Goal: Task Accomplishment & Management: Complete application form

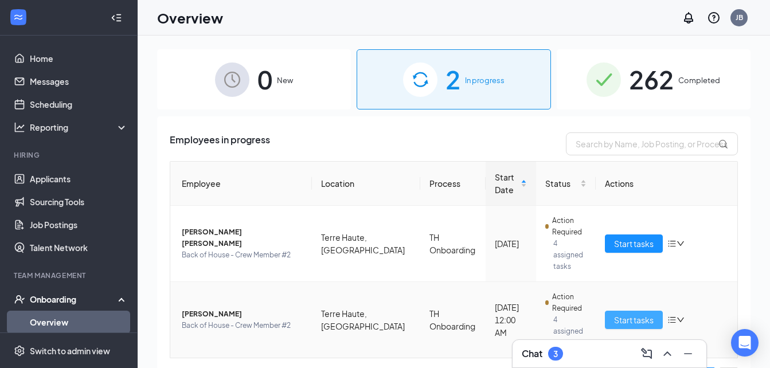
click at [621, 314] on span "Start tasks" at bounding box center [634, 320] width 40 height 13
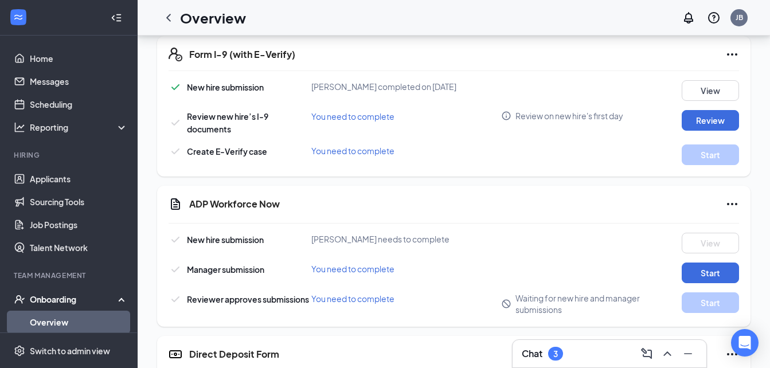
scroll to position [287, 0]
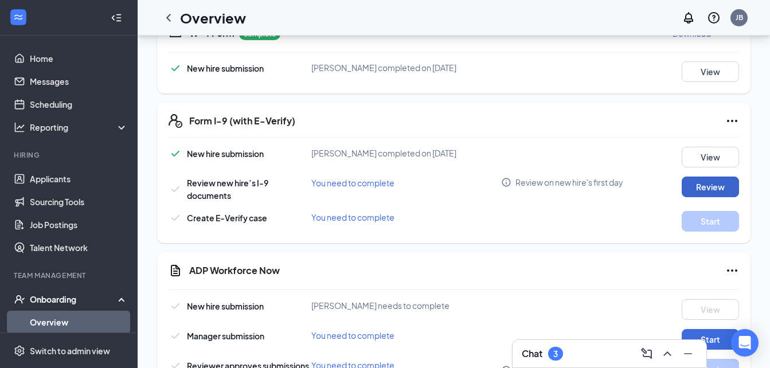
click at [718, 184] on button "Review" at bounding box center [710, 187] width 57 height 21
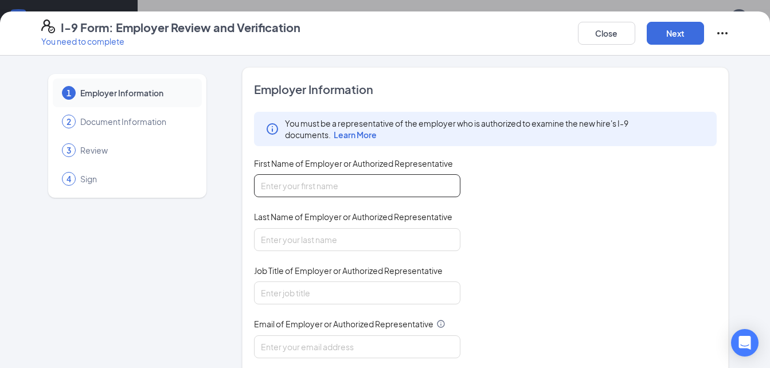
click at [365, 178] on input "First Name of Employer or Authorized Representative" at bounding box center [357, 185] width 206 height 23
type input "[PERSON_NAME]"
type input "[EMAIL_ADDRESS][DOMAIN_NAME]"
type input "8125533907"
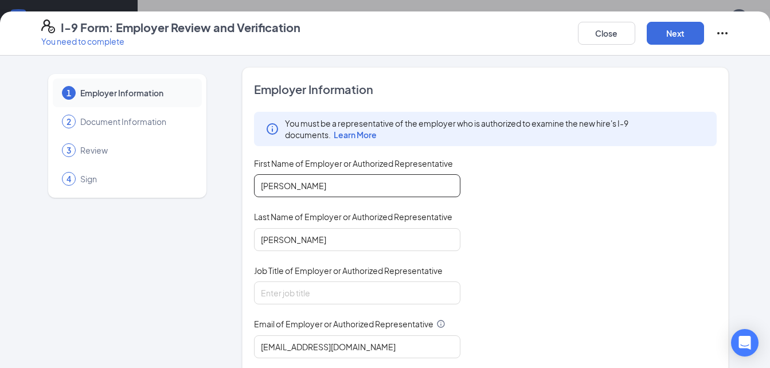
click at [348, 190] on input "[PERSON_NAME]" at bounding box center [357, 185] width 206 height 23
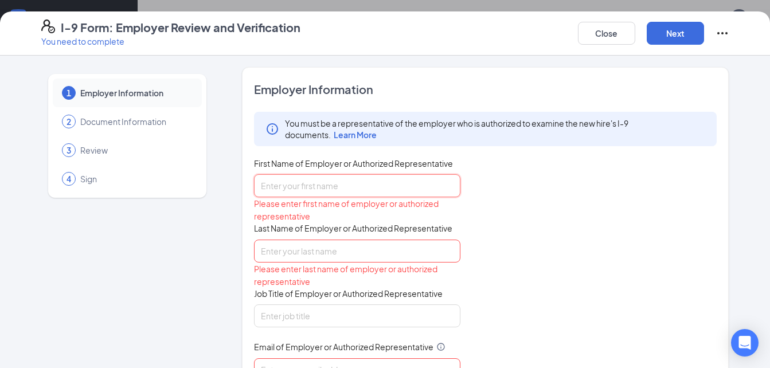
click at [369, 184] on input "First Name of Employer or Authorized Representative" at bounding box center [357, 185] width 206 height 23
type input "[PERSON_NAME]"
type input "[PERSON_NAME][EMAIL_ADDRESS][PERSON_NAME][DOMAIN_NAME]"
type input "8125533907"
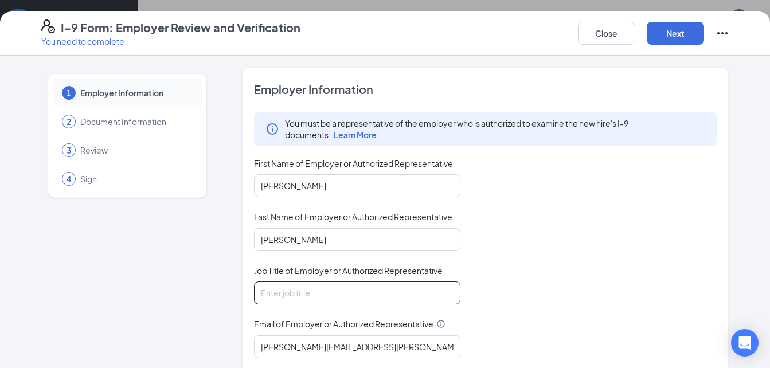
click at [353, 294] on input "Job Title of Employer or Authorized Representative" at bounding box center [357, 293] width 206 height 23
type input "General Manager"
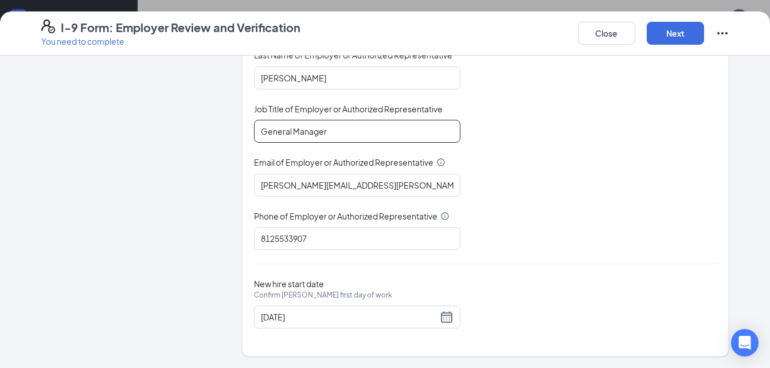
scroll to position [459, 0]
click at [679, 32] on button "Next" at bounding box center [675, 33] width 57 height 23
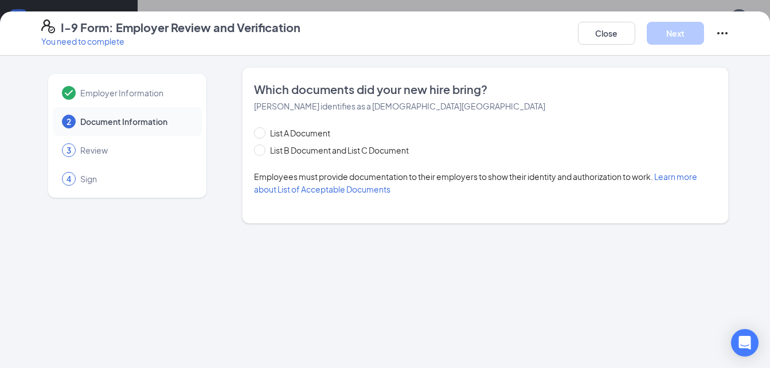
scroll to position [0, 0]
click at [263, 154] on span at bounding box center [259, 150] width 11 height 11
click at [262, 153] on input "List B Document and List C Document" at bounding box center [258, 149] width 8 height 8
radio input "true"
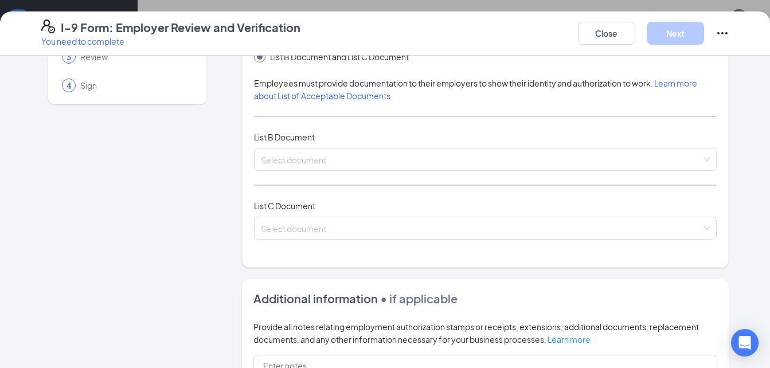
scroll to position [115, 0]
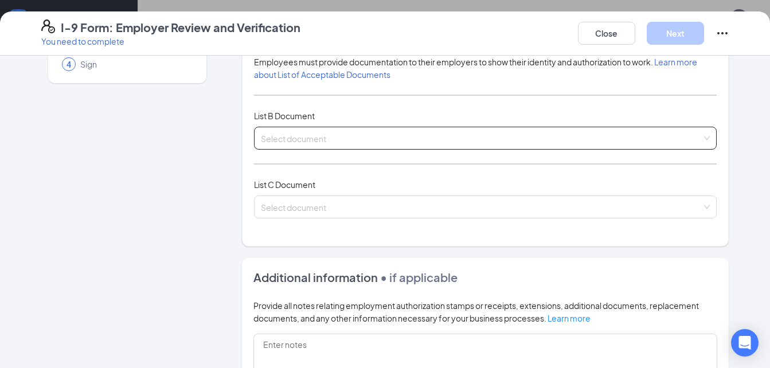
click at [705, 136] on div "Select document" at bounding box center [485, 138] width 463 height 23
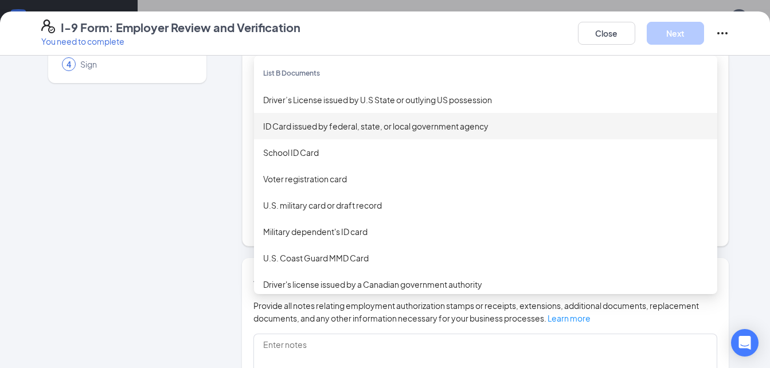
click at [360, 124] on div "ID Card issued by federal, state, or local government agency" at bounding box center [485, 126] width 445 height 13
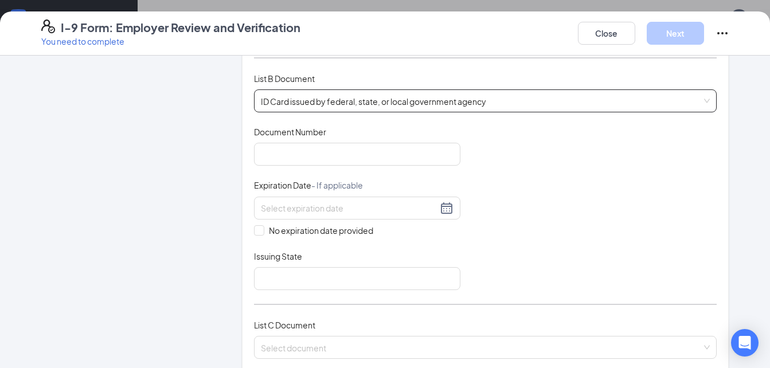
scroll to position [172, 0]
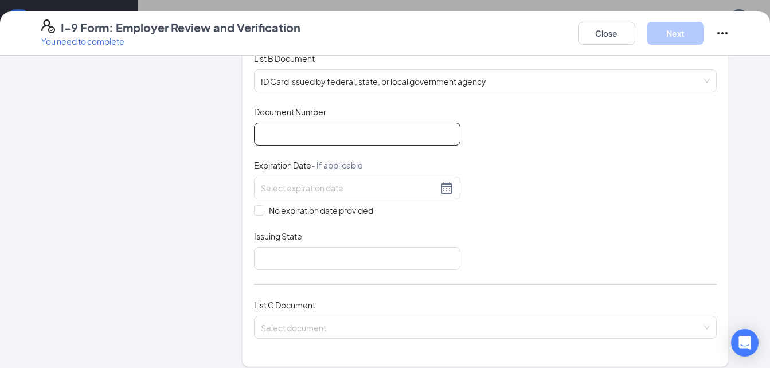
click at [375, 137] on input "Document Number" at bounding box center [357, 134] width 206 height 23
type input "[PHONE_NUMBER]"
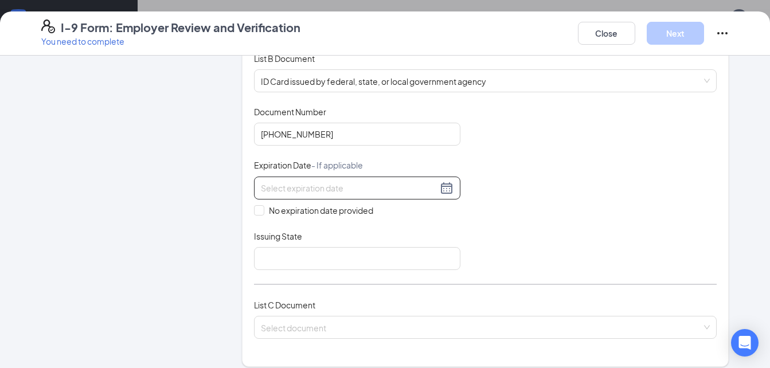
click at [282, 178] on div "Expiration Date - If applicable No expiration date provided" at bounding box center [357, 187] width 206 height 57
click at [290, 184] on input at bounding box center [349, 188] width 177 height 13
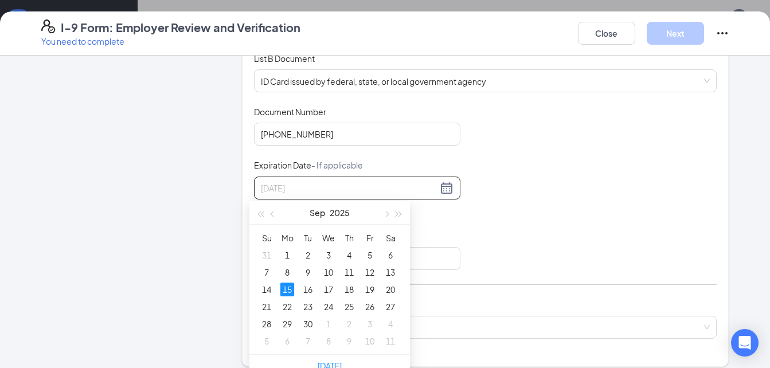
click at [286, 289] on div "15" at bounding box center [287, 290] width 14 height 14
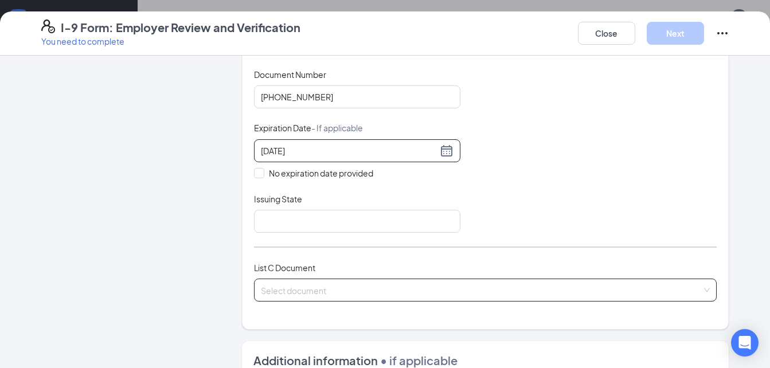
scroll to position [229, 0]
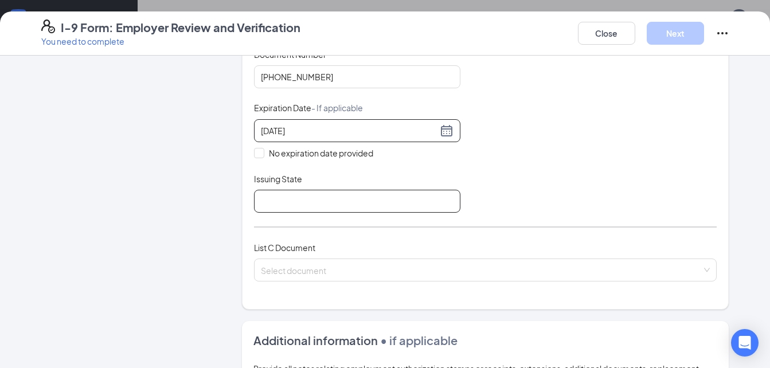
type input "[DATE]"
click at [341, 198] on input "Issuing State" at bounding box center [357, 201] width 206 height 23
type input "[US_STATE]"
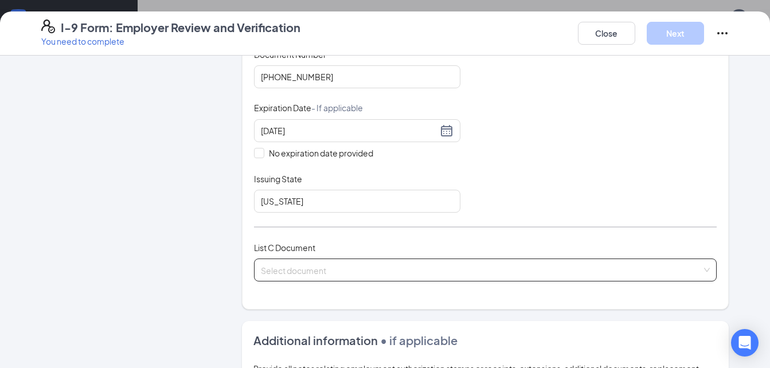
click at [326, 263] on input "search" at bounding box center [482, 267] width 442 height 17
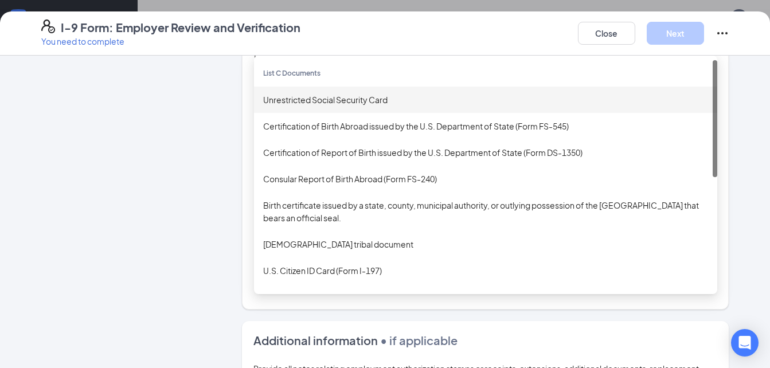
click at [303, 98] on div "Unrestricted Social Security Card" at bounding box center [485, 99] width 445 height 13
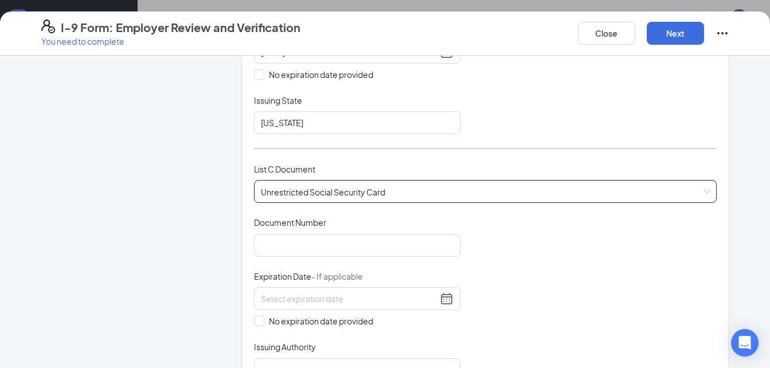
scroll to position [344, 0]
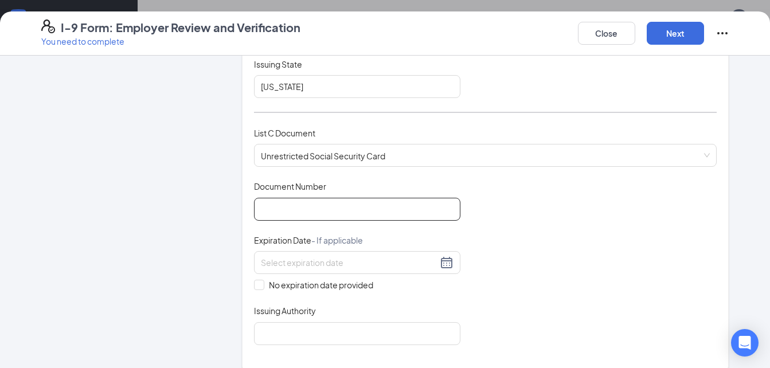
click at [323, 213] on input "Document Number" at bounding box center [357, 209] width 206 height 23
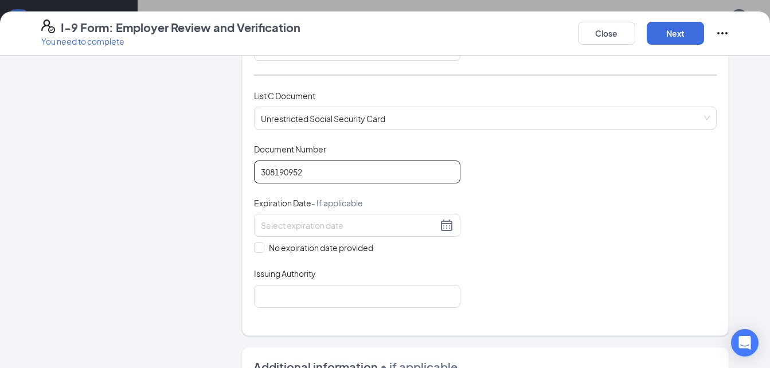
scroll to position [401, 0]
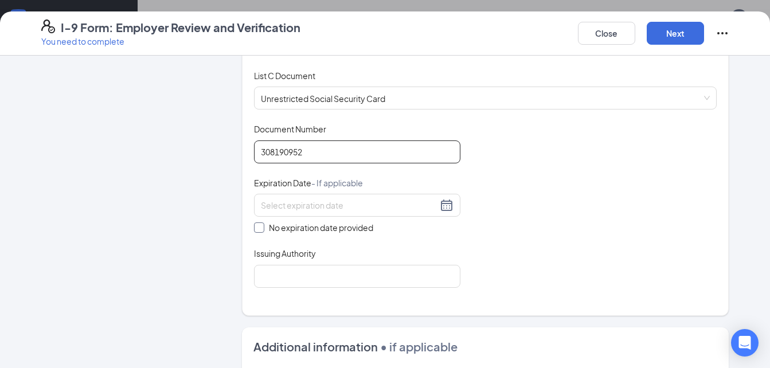
type input "308190952"
click at [258, 228] on span at bounding box center [259, 228] width 10 height 10
click at [258, 228] on input "No expiration date provided" at bounding box center [258, 227] width 8 height 8
checkbox input "true"
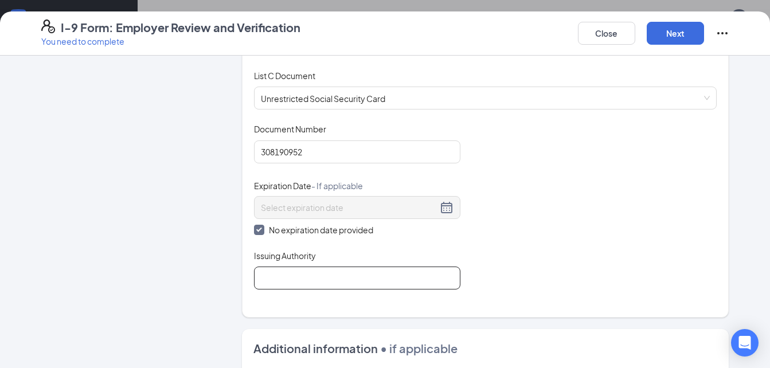
click at [420, 274] on input "Issuing Authority" at bounding box center [357, 278] width 206 height 23
type input "[US_STATE]"
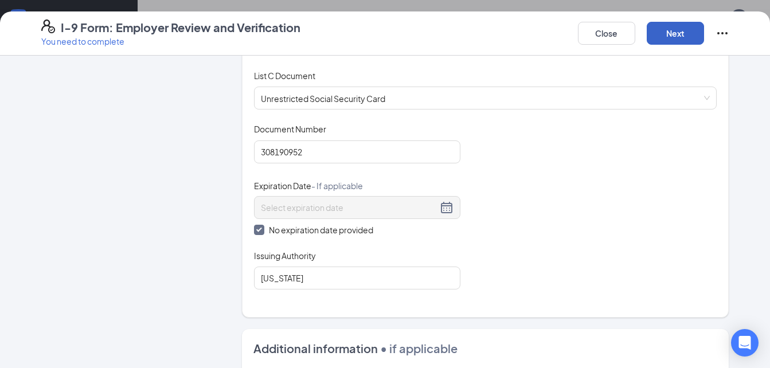
click at [656, 37] on button "Next" at bounding box center [675, 33] width 57 height 23
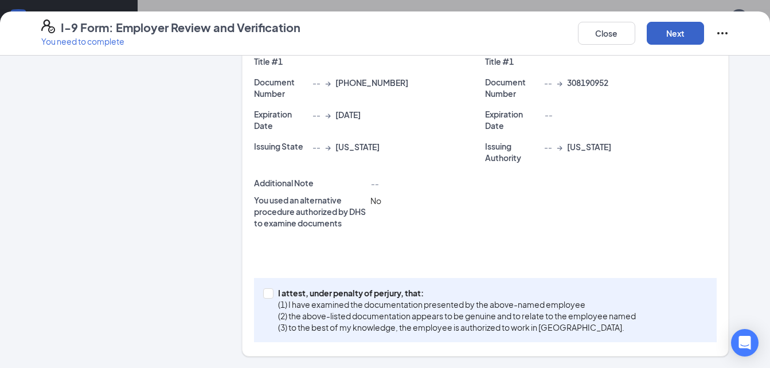
scroll to position [325, 0]
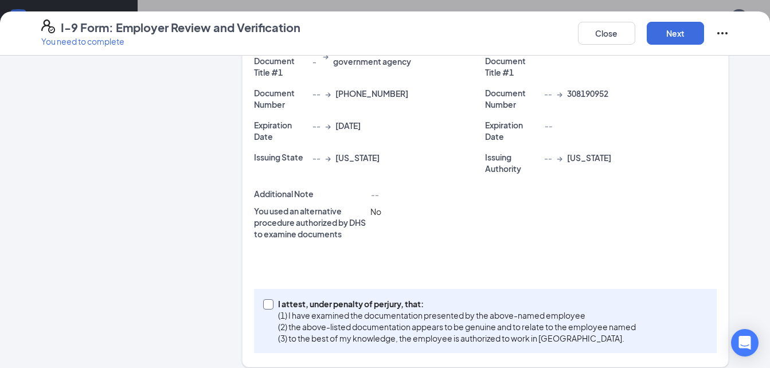
click at [266, 299] on input "I attest, under penalty of [PERSON_NAME], that: (1) I have examined the documen…" at bounding box center [267, 303] width 8 height 8
checkbox input "true"
click at [657, 41] on button "Next" at bounding box center [675, 33] width 57 height 23
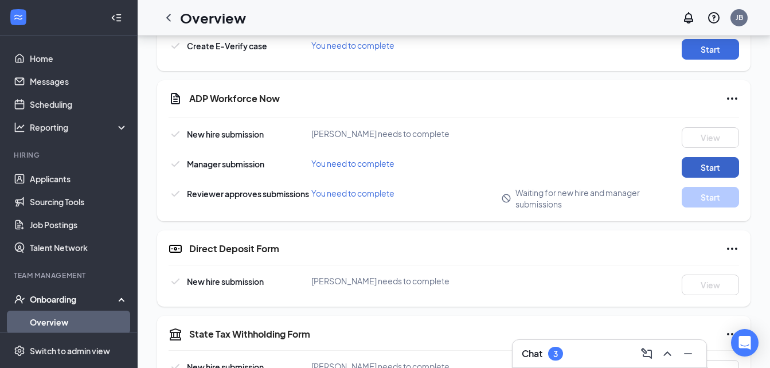
click at [703, 167] on button "Start" at bounding box center [710, 167] width 57 height 21
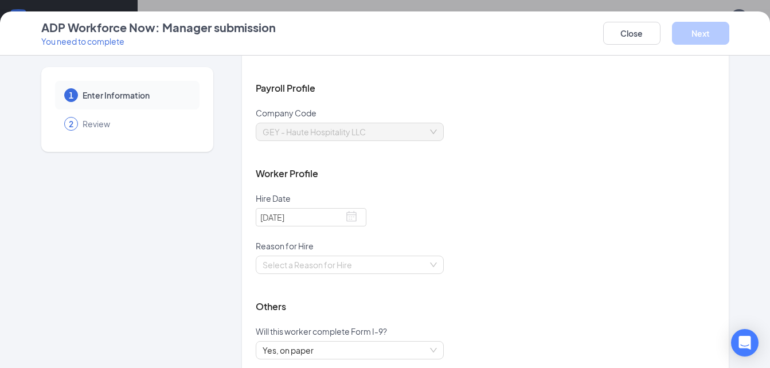
scroll to position [115, 0]
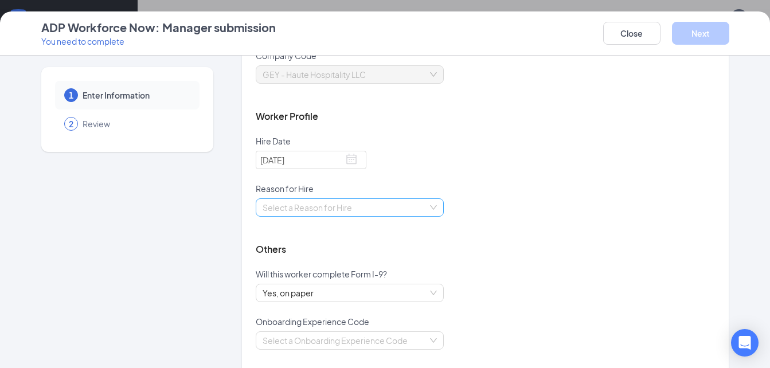
click at [427, 205] on div "Select a Reason for Hire" at bounding box center [350, 207] width 188 height 18
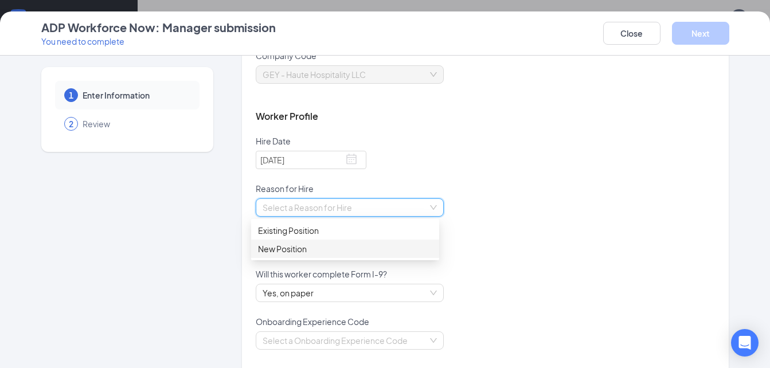
click at [298, 249] on div "New Position" at bounding box center [345, 249] width 174 height 13
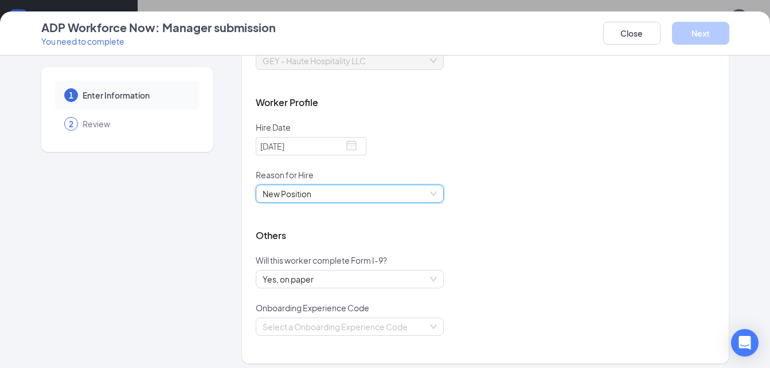
scroll to position [135, 0]
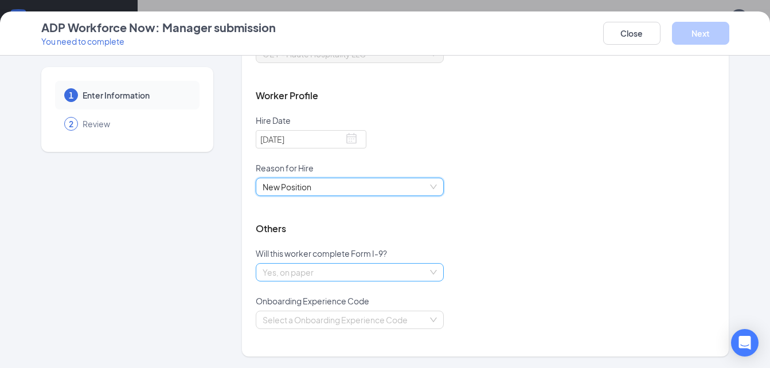
click at [430, 272] on span "Yes, on paper" at bounding box center [350, 272] width 174 height 17
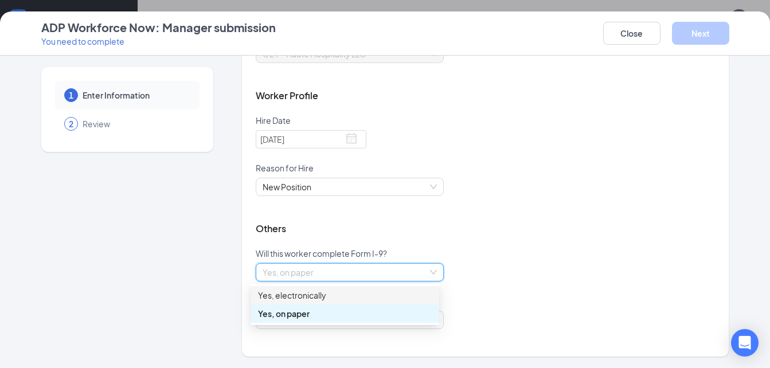
click at [381, 296] on div "Yes, electronically" at bounding box center [345, 295] width 174 height 13
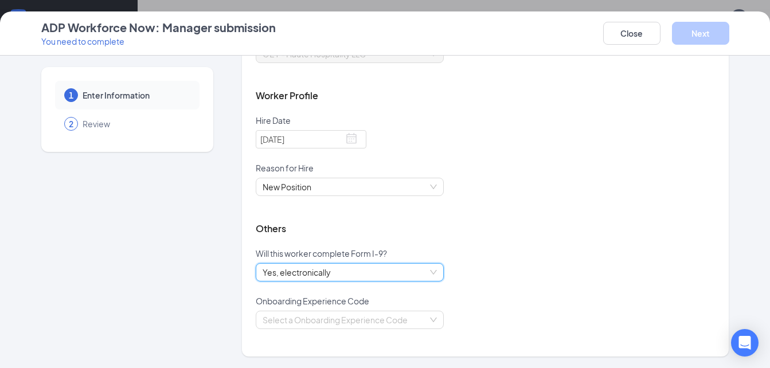
scroll to position [631, 0]
click at [420, 321] on input "search" at bounding box center [346, 319] width 166 height 17
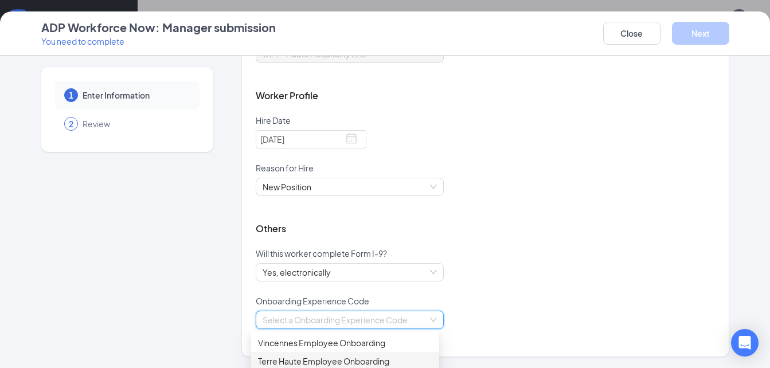
click at [336, 360] on div "Terre Haute Employee Onboarding" at bounding box center [345, 361] width 174 height 13
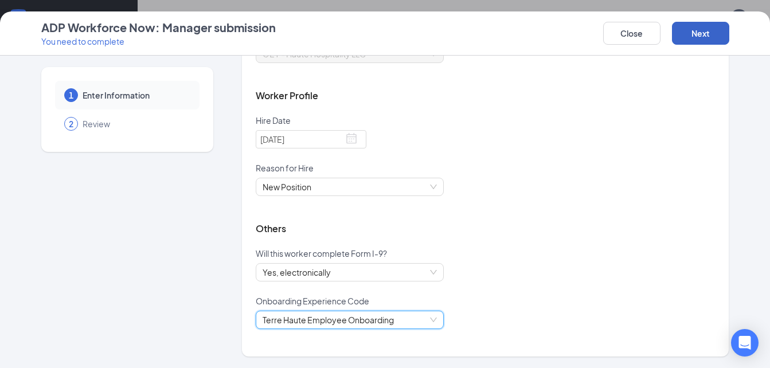
click at [686, 41] on button "Next" at bounding box center [700, 33] width 57 height 23
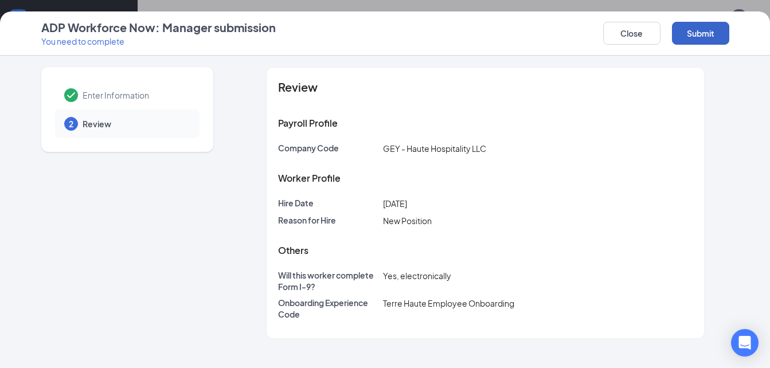
click at [700, 36] on button "Submit" at bounding box center [700, 33] width 57 height 23
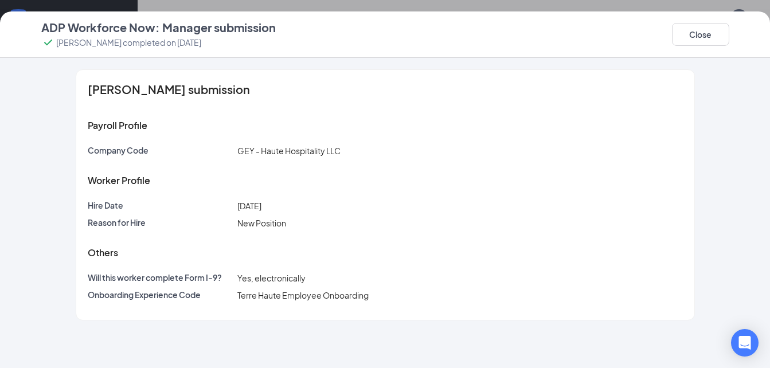
scroll to position [635, 0]
click at [706, 44] on button "Close" at bounding box center [700, 34] width 57 height 23
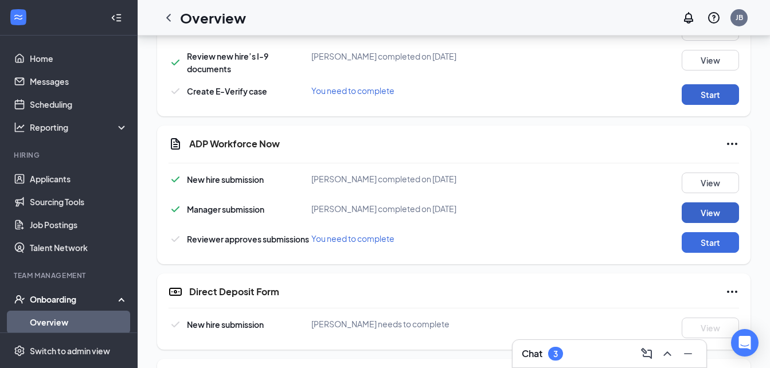
scroll to position [391, 0]
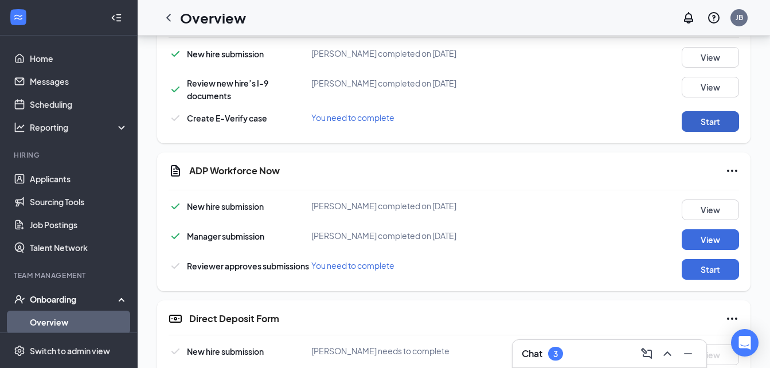
click at [723, 124] on button "Start" at bounding box center [710, 121] width 57 height 21
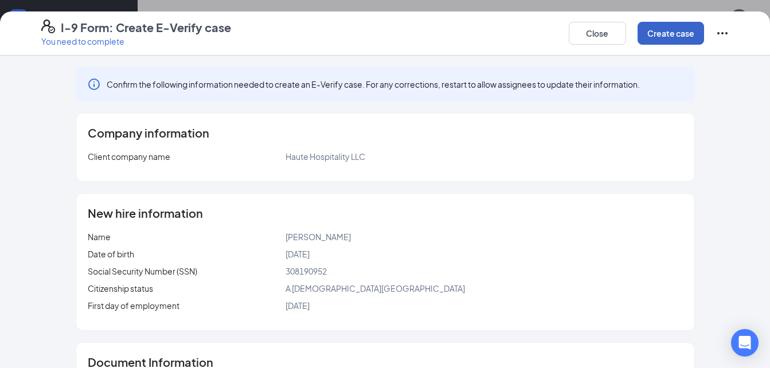
click at [664, 38] on button "Create case" at bounding box center [671, 33] width 67 height 23
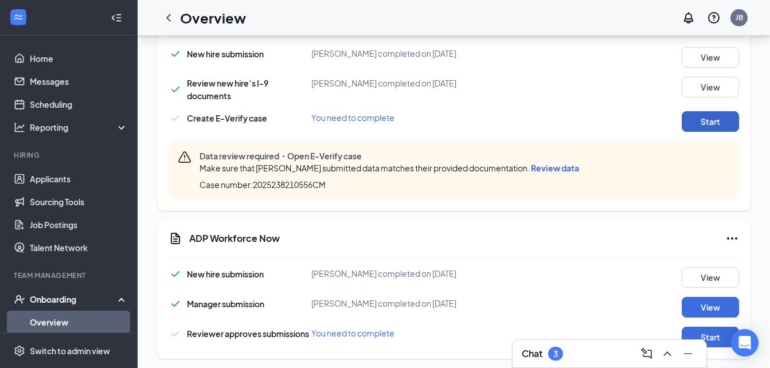
click at [699, 124] on button "Start" at bounding box center [710, 121] width 57 height 21
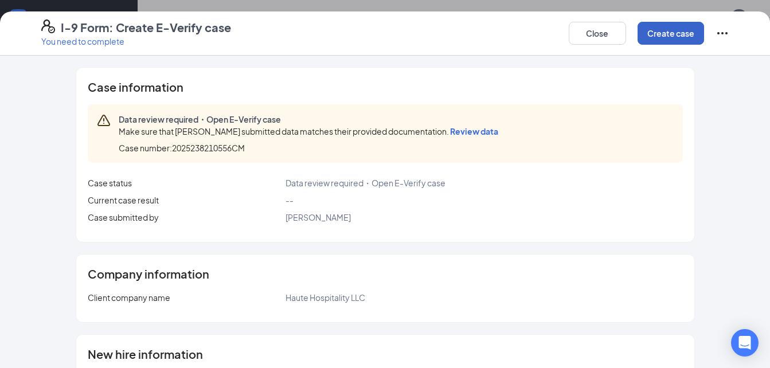
click at [666, 35] on button "Create case" at bounding box center [671, 33] width 67 height 23
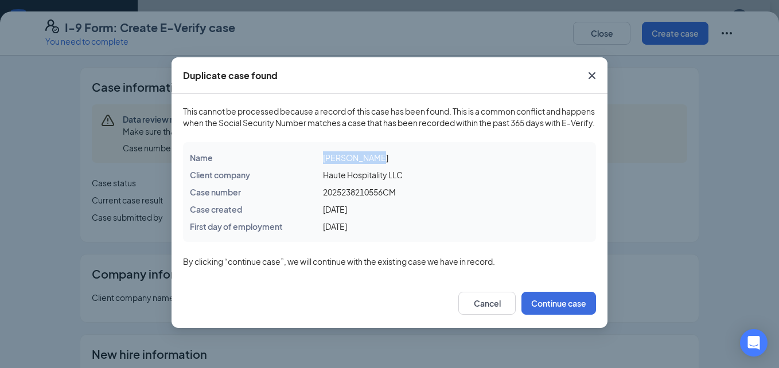
drag, startPoint x: 369, startPoint y: 169, endPoint x: 318, endPoint y: 166, distance: 51.2
click at [318, 166] on div "Name [PERSON_NAME]" at bounding box center [389, 157] width 399 height 17
drag, startPoint x: 318, startPoint y: 166, endPoint x: 335, endPoint y: 166, distance: 16.6
copy div "[PERSON_NAME]"
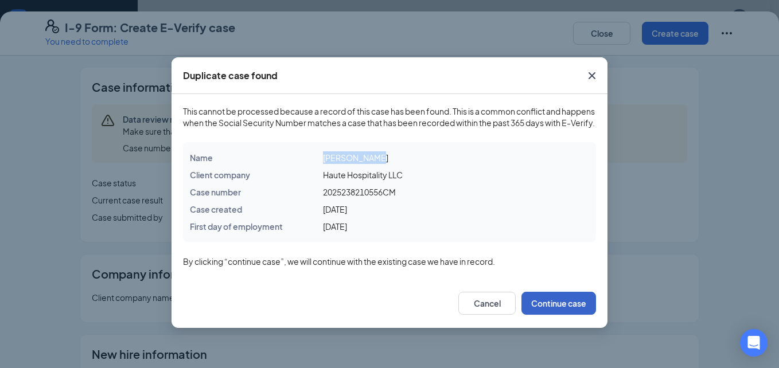
click at [561, 315] on button "Continue case" at bounding box center [558, 303] width 75 height 23
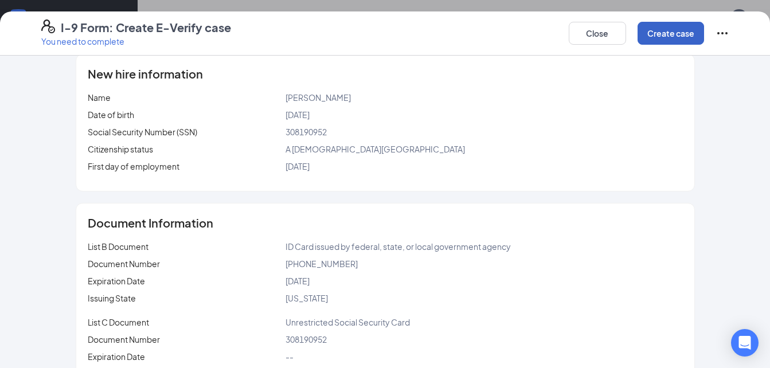
scroll to position [323, 0]
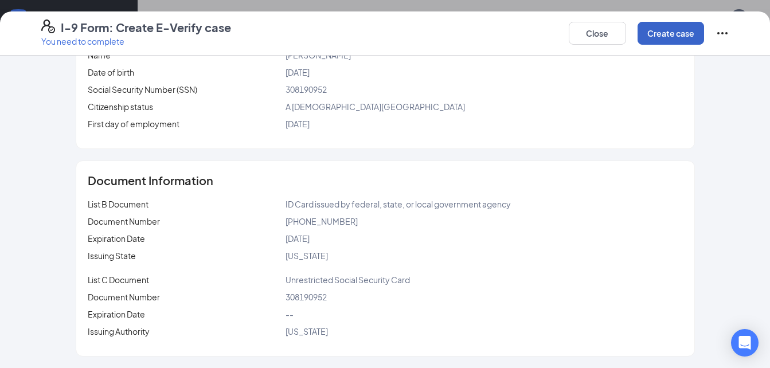
click at [676, 34] on button "Create case" at bounding box center [671, 33] width 67 height 23
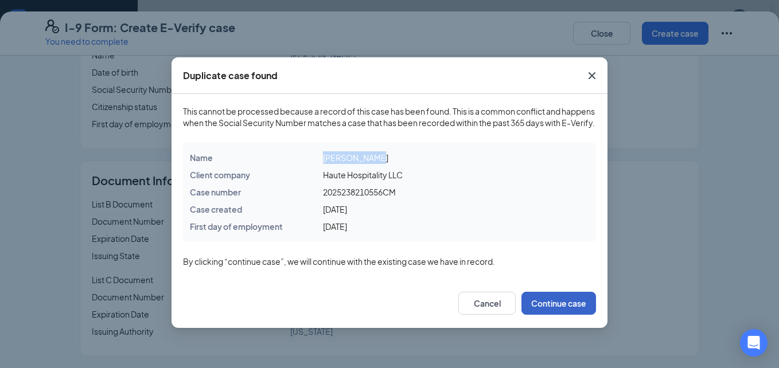
click at [562, 310] on button "Continue case" at bounding box center [558, 303] width 75 height 23
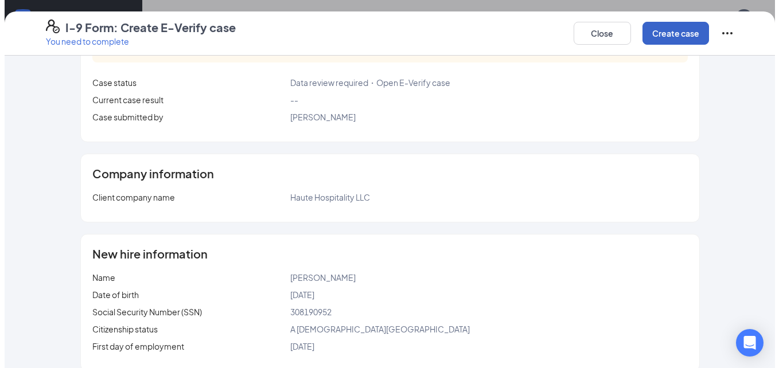
scroll to position [36, 0]
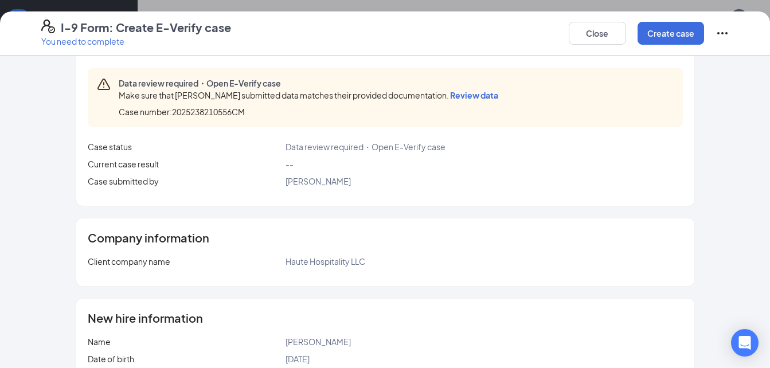
click at [460, 99] on span "Review data" at bounding box center [474, 95] width 48 height 10
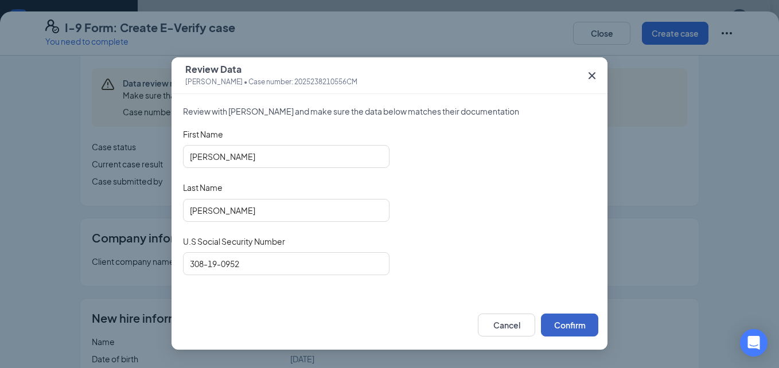
click at [572, 325] on button "Confirm" at bounding box center [569, 325] width 57 height 23
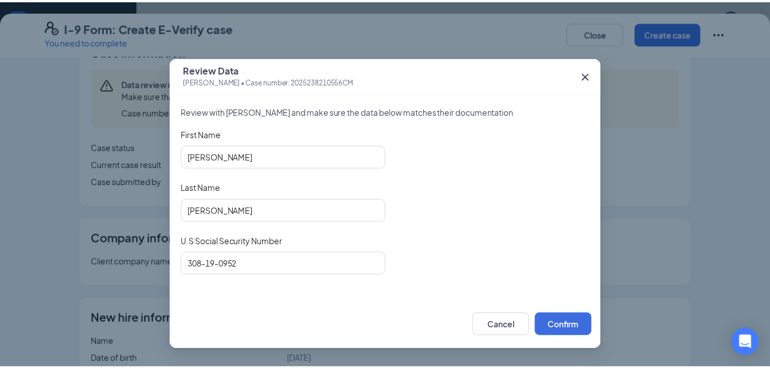
scroll to position [810, 0]
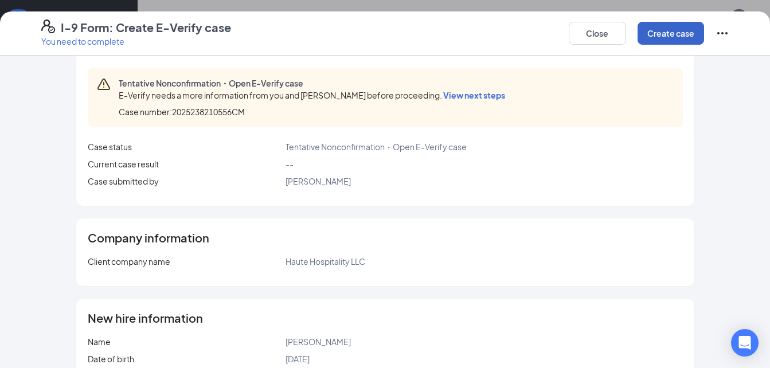
click at [669, 29] on button "Create case" at bounding box center [671, 33] width 67 height 23
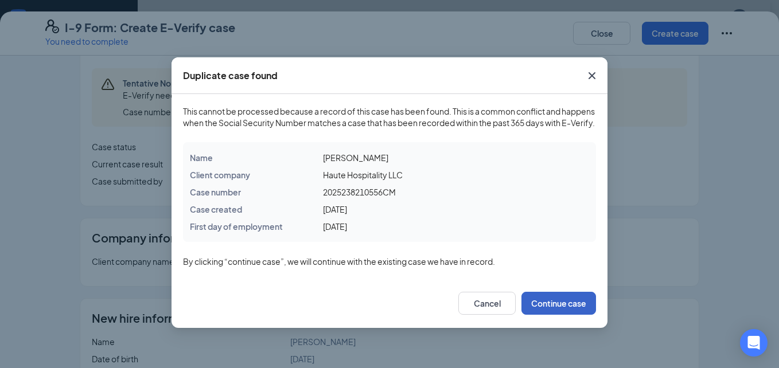
click at [573, 314] on button "Continue case" at bounding box center [558, 303] width 75 height 23
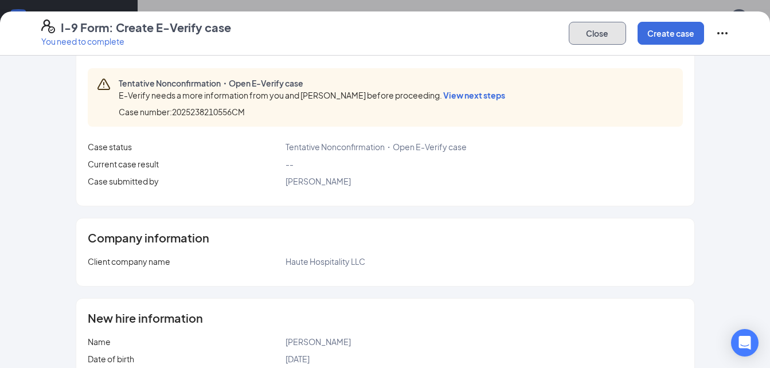
click at [614, 42] on button "Close" at bounding box center [597, 33] width 57 height 23
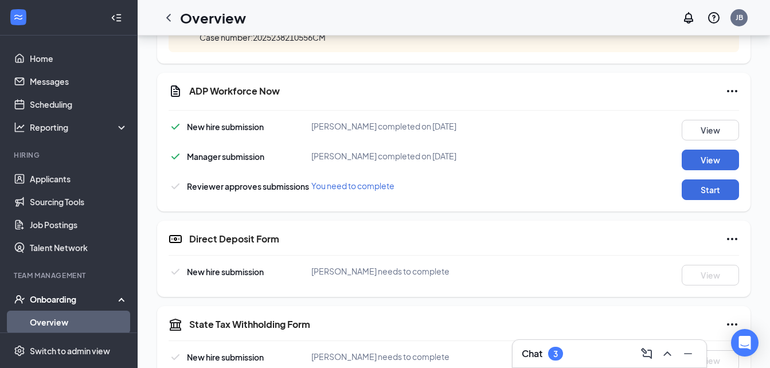
scroll to position [574, 0]
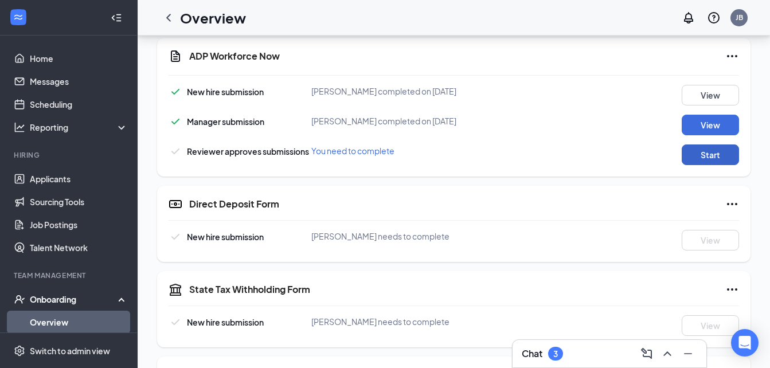
click at [690, 154] on button "Start" at bounding box center [710, 155] width 57 height 21
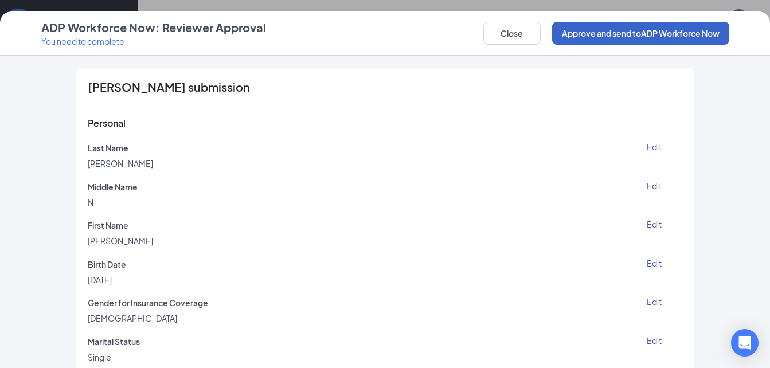
click at [569, 37] on button "Approve and send to ADP Workforce Now" at bounding box center [640, 33] width 177 height 23
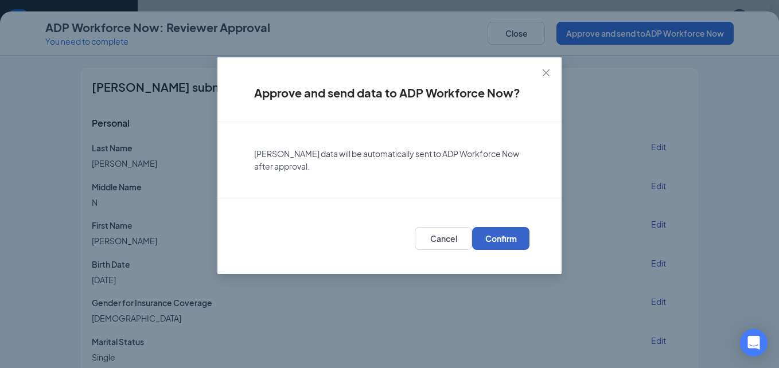
click at [513, 238] on span "Confirm" at bounding box center [501, 238] width 32 height 11
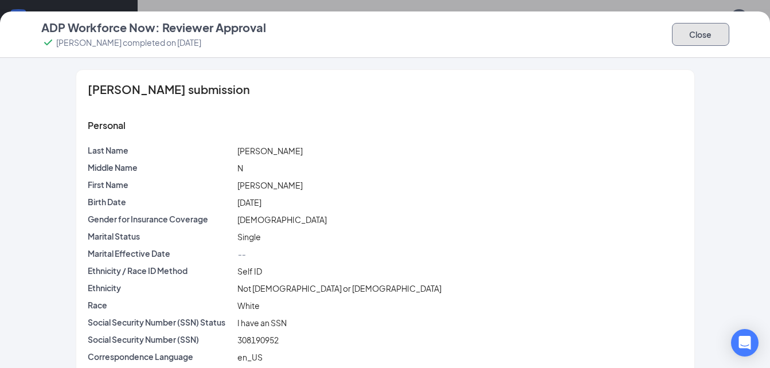
click at [687, 40] on button "Close" at bounding box center [700, 34] width 57 height 23
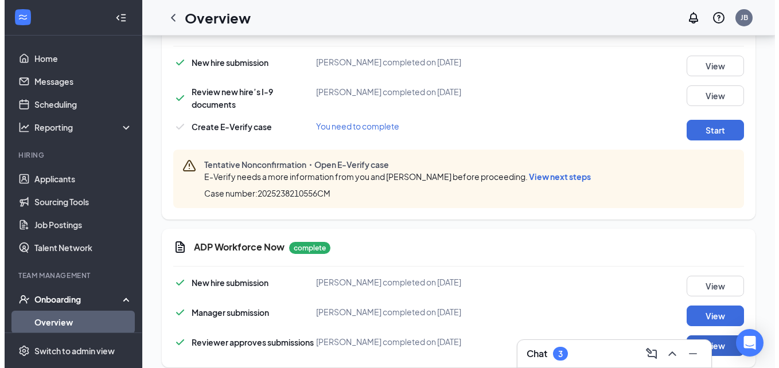
scroll to position [369, 0]
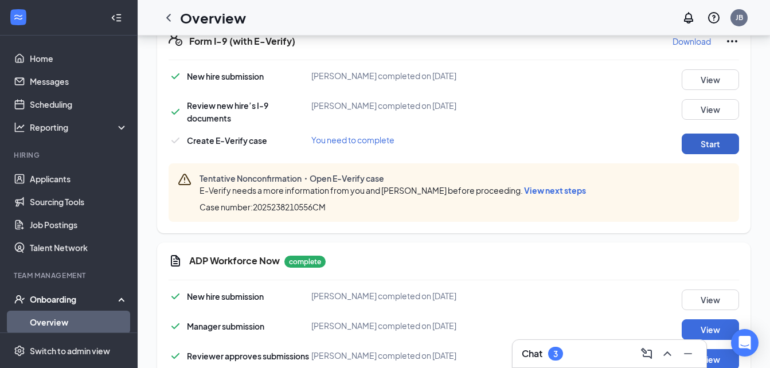
click at [691, 141] on button "Start" at bounding box center [710, 144] width 57 height 21
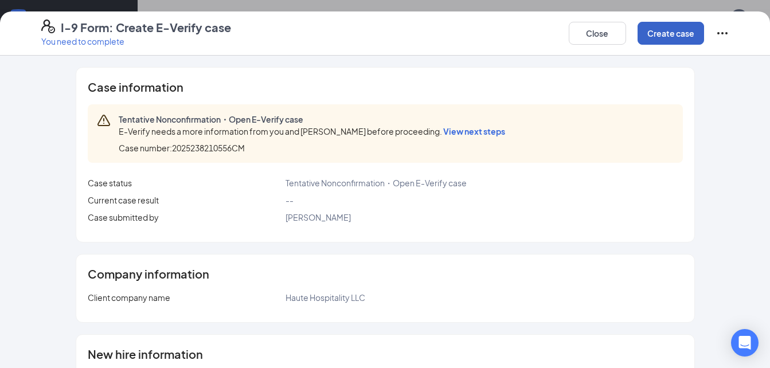
click at [652, 22] on button "Create case" at bounding box center [671, 33] width 67 height 23
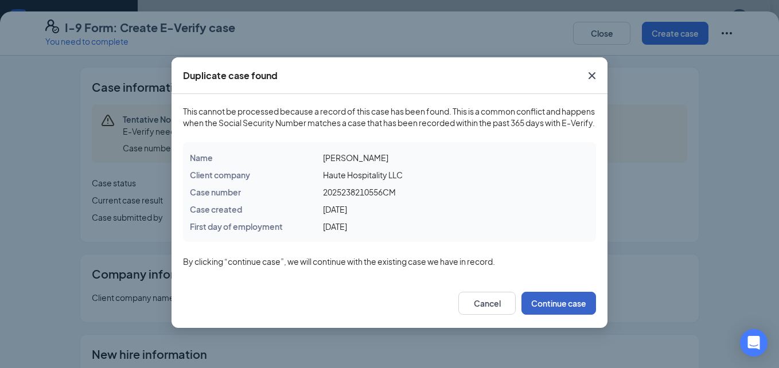
click at [562, 314] on button "Continue case" at bounding box center [558, 303] width 75 height 23
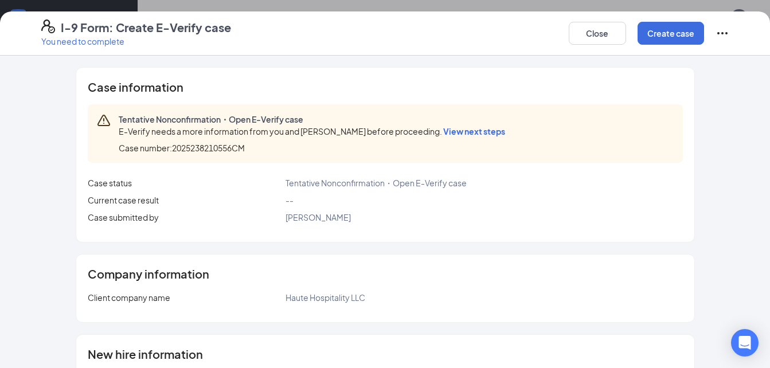
click at [462, 132] on span "View next steps" at bounding box center [474, 131] width 62 height 10
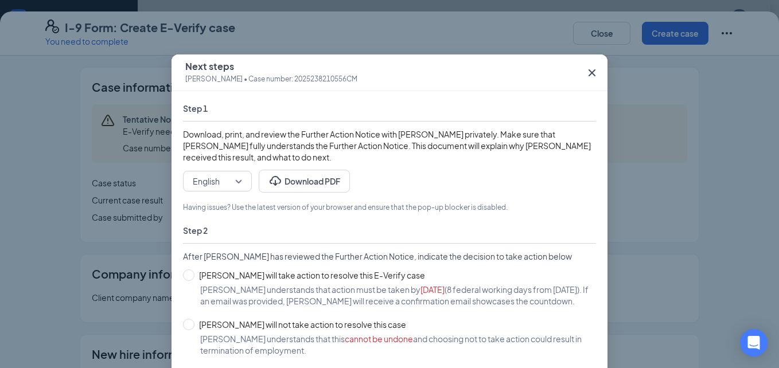
scroll to position [0, 0]
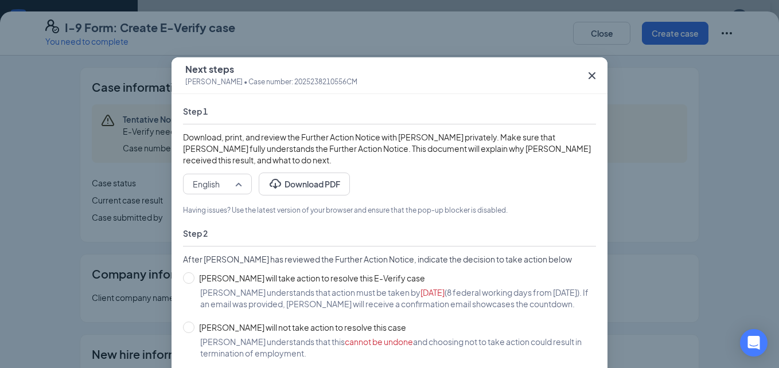
click at [235, 184] on span "English" at bounding box center [217, 184] width 49 height 17
click at [208, 215] on span "English" at bounding box center [205, 214] width 27 height 13
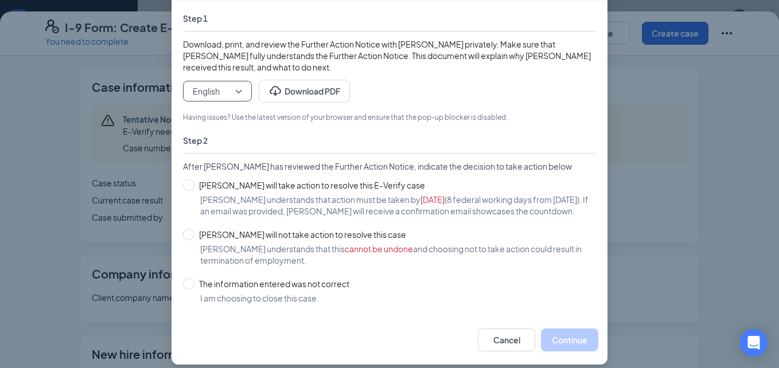
scroll to position [103, 0]
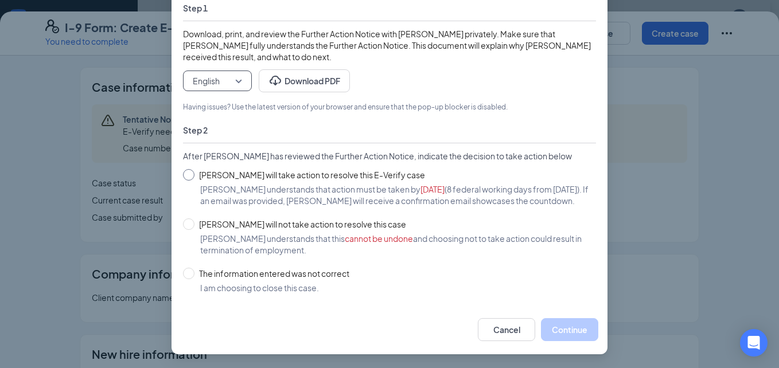
click at [186, 178] on input "[PERSON_NAME] will take action to resolve this E-Verify case" at bounding box center [188, 174] width 11 height 11
radio input "true"
click at [557, 329] on button "Continue" at bounding box center [569, 329] width 57 height 23
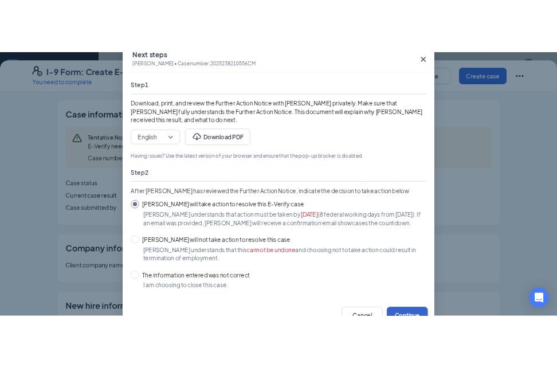
scroll to position [0, 0]
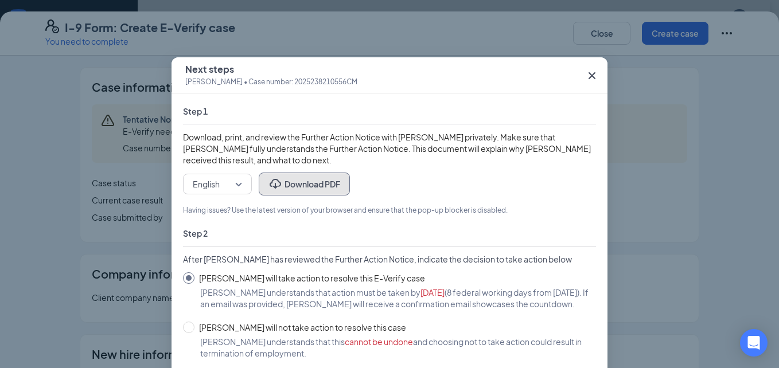
click at [317, 186] on button "Download PDF" at bounding box center [304, 184] width 91 height 23
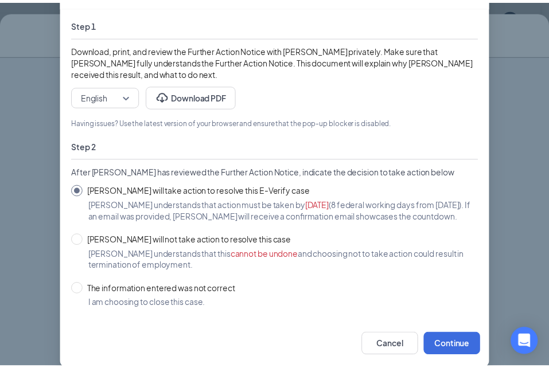
scroll to position [103, 0]
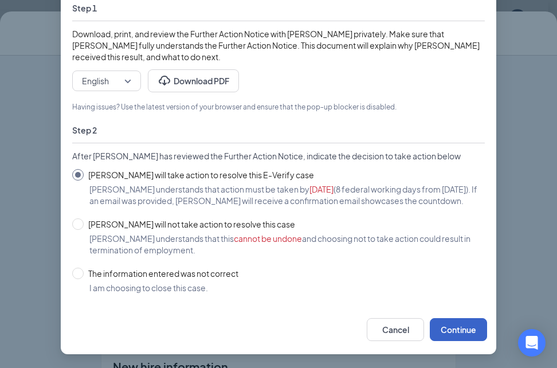
click at [443, 321] on button "Continue" at bounding box center [458, 329] width 57 height 23
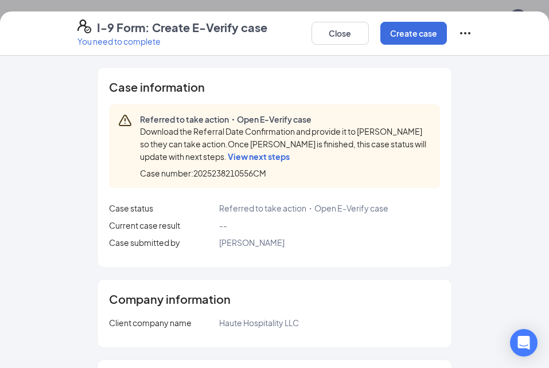
scroll to position [254, 0]
click at [415, 39] on button "Create case" at bounding box center [413, 33] width 67 height 23
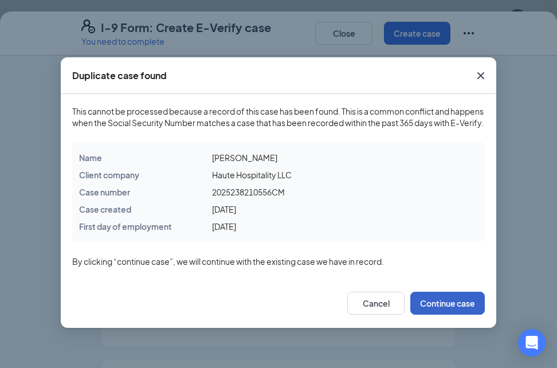
click at [455, 314] on button "Continue case" at bounding box center [448, 303] width 75 height 23
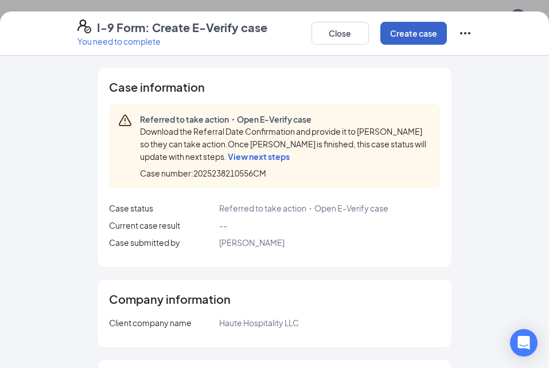
scroll to position [139, 0]
click at [264, 155] on span "View next steps" at bounding box center [259, 156] width 62 height 10
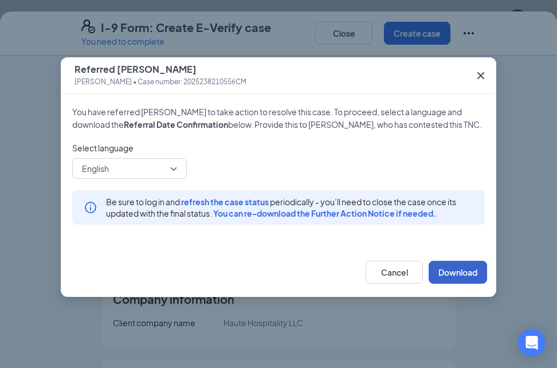
click at [436, 275] on button "Download" at bounding box center [458, 272] width 59 height 23
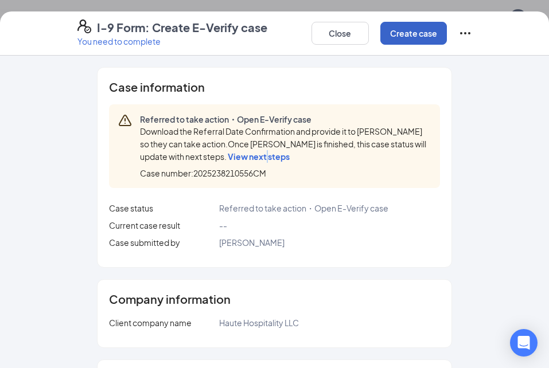
click at [429, 34] on button "Create case" at bounding box center [413, 33] width 67 height 23
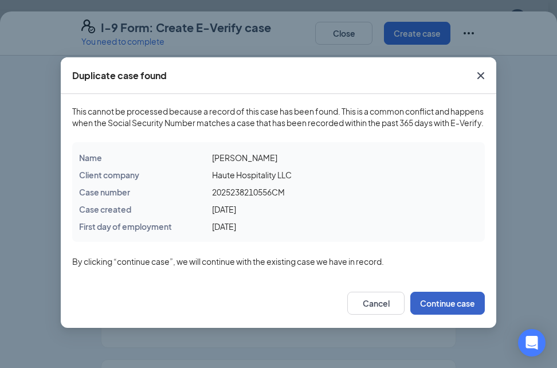
click at [438, 315] on button "Continue case" at bounding box center [448, 303] width 75 height 23
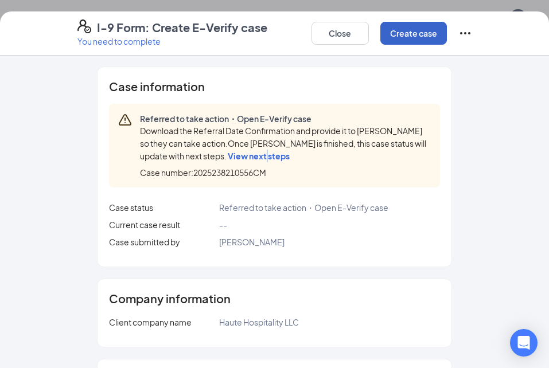
scroll to position [0, 0]
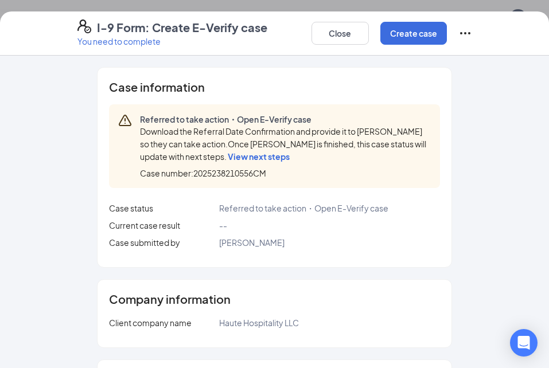
click at [280, 158] on span "View next steps" at bounding box center [259, 156] width 62 height 10
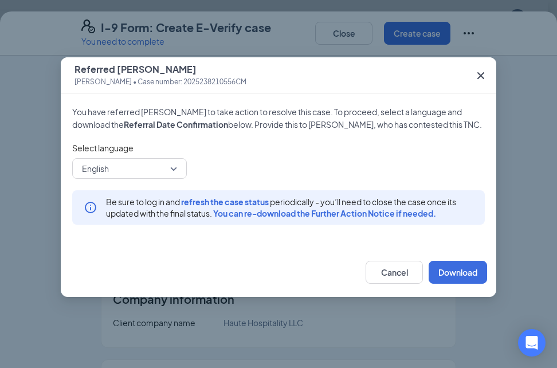
click at [259, 204] on span "refresh the case status" at bounding box center [225, 202] width 88 height 10
click at [245, 201] on span "refresh the case status" at bounding box center [225, 202] width 88 height 10
click at [407, 278] on button "Cancel" at bounding box center [394, 272] width 57 height 23
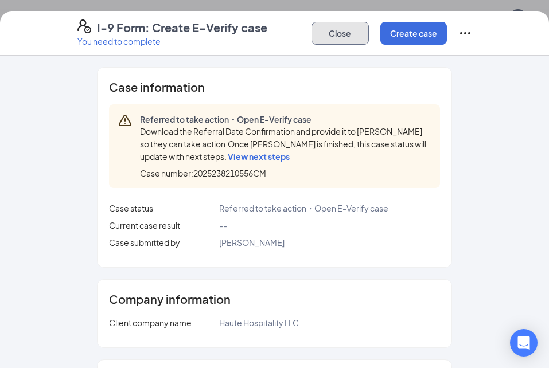
click at [330, 36] on button "Close" at bounding box center [339, 33] width 57 height 23
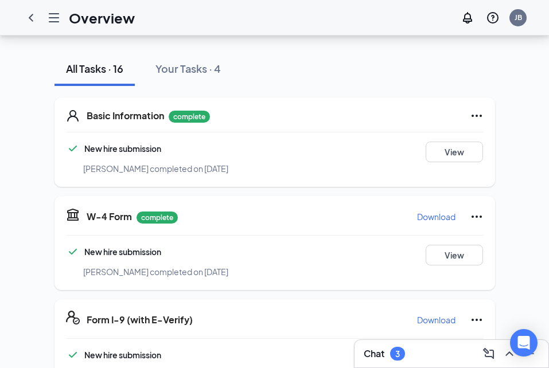
scroll to position [377, 0]
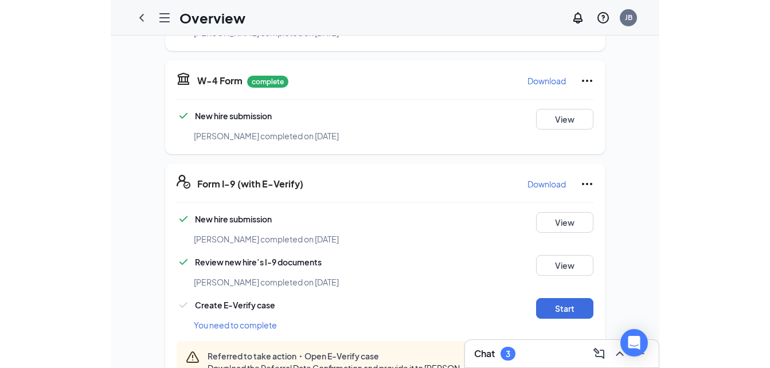
scroll to position [276, 0]
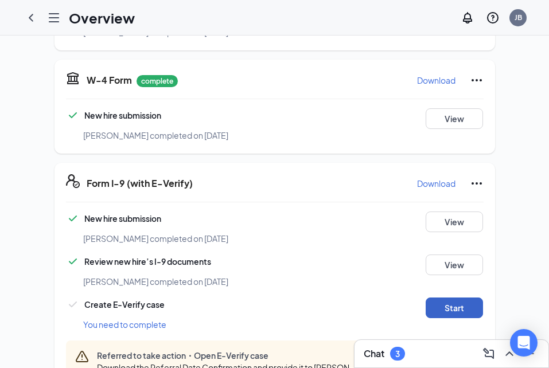
click at [451, 298] on button "Start" at bounding box center [454, 308] width 57 height 21
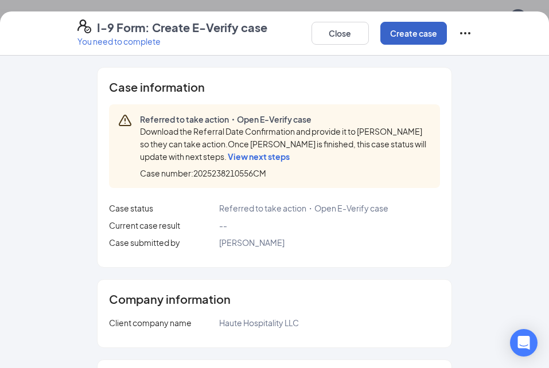
click at [407, 37] on button "Create case" at bounding box center [413, 33] width 67 height 23
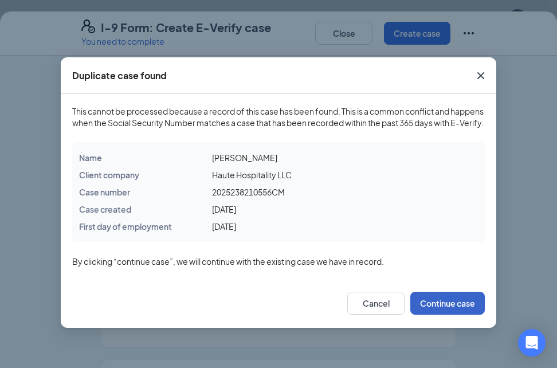
click at [463, 315] on button "Continue case" at bounding box center [448, 303] width 75 height 23
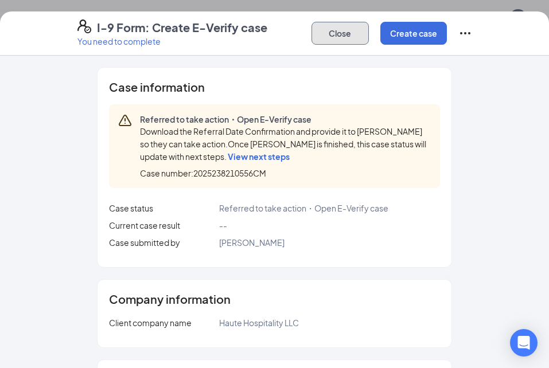
click at [337, 33] on button "Close" at bounding box center [339, 33] width 57 height 23
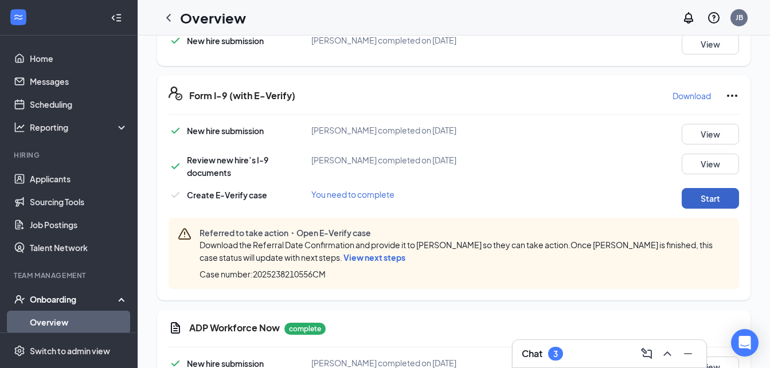
scroll to position [333, 0]
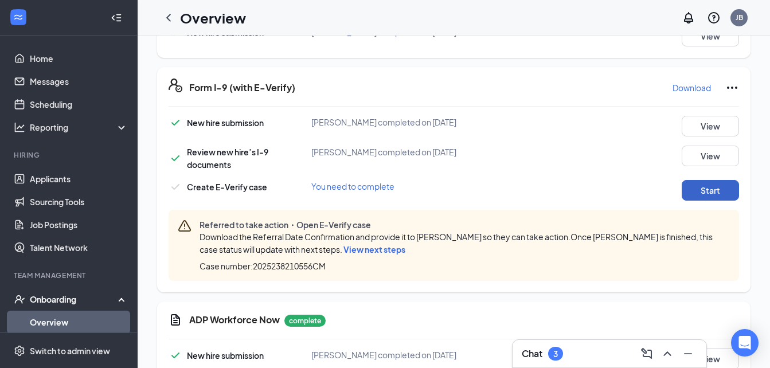
click at [557, 180] on button "Start" at bounding box center [710, 190] width 57 height 21
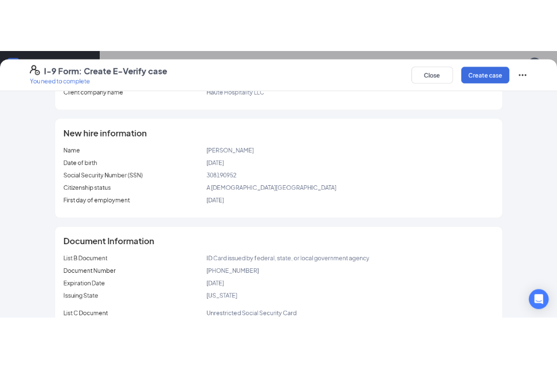
scroll to position [0, 0]
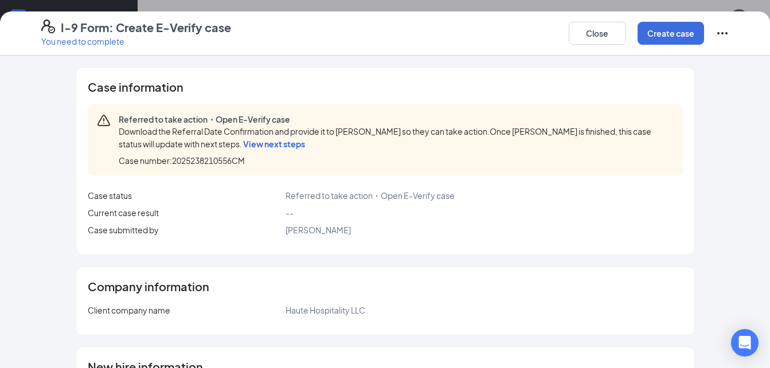
click at [244, 141] on span "View next steps" at bounding box center [274, 144] width 62 height 10
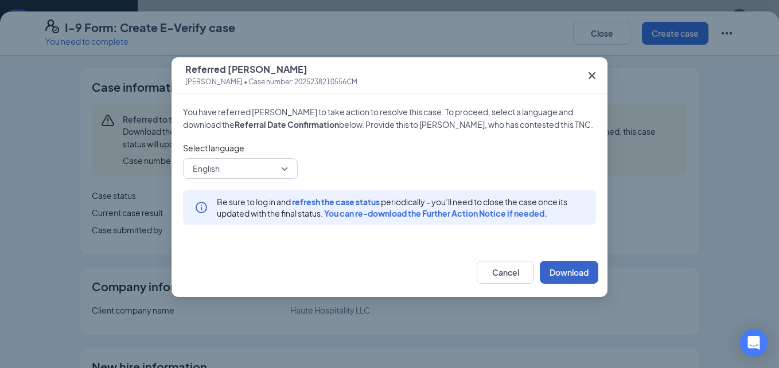
click at [557, 267] on button "Download" at bounding box center [569, 272] width 59 height 23
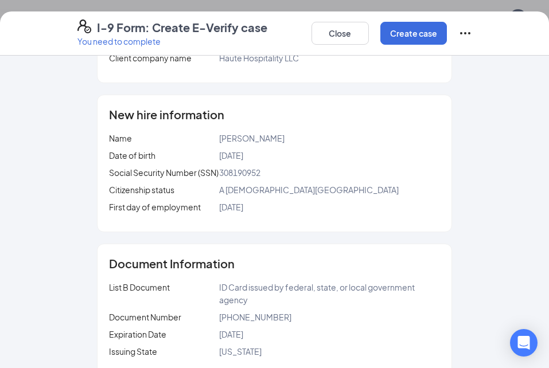
scroll to position [373, 0]
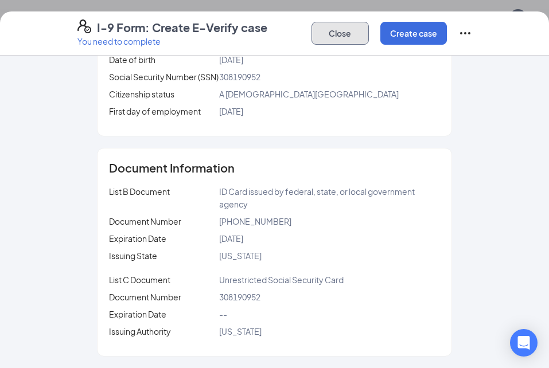
click at [336, 38] on button "Close" at bounding box center [339, 33] width 57 height 23
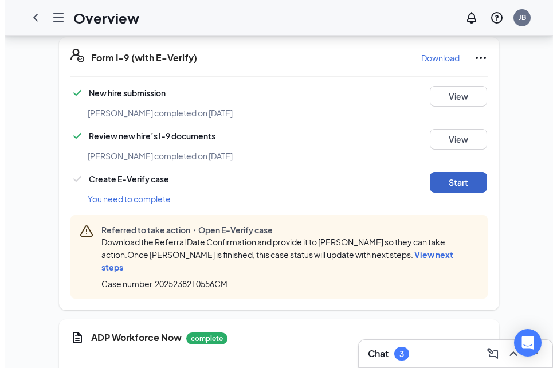
scroll to position [344, 0]
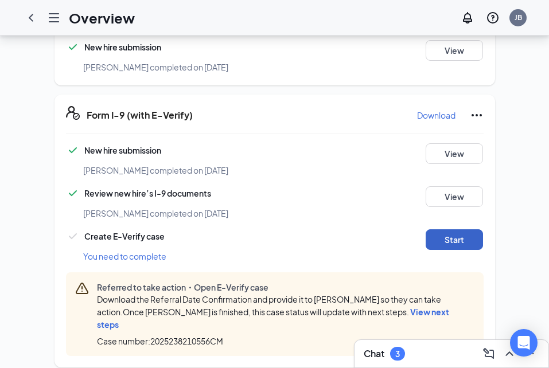
click at [438, 229] on button "Start" at bounding box center [454, 239] width 57 height 21
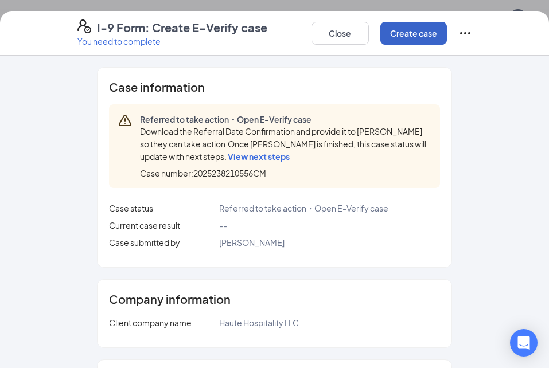
click at [408, 34] on button "Create case" at bounding box center [413, 33] width 67 height 23
